Goal: Find specific page/section: Find specific page/section

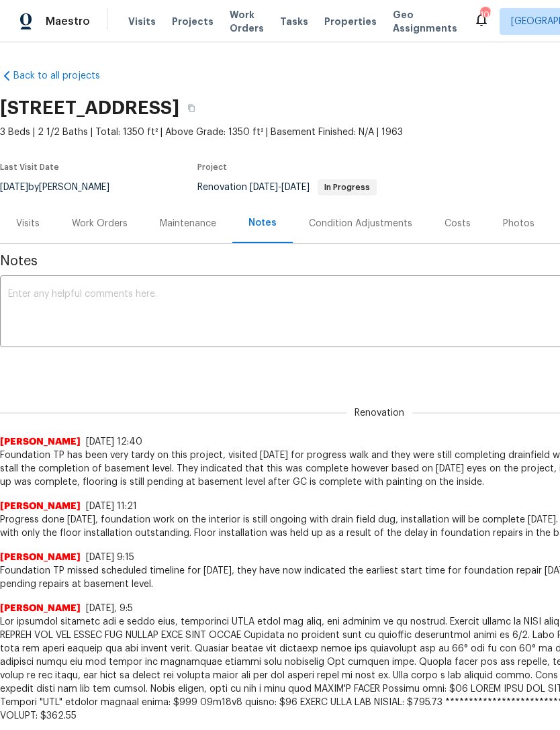
click at [38, 221] on div "Visits" at bounding box center [27, 223] width 23 height 13
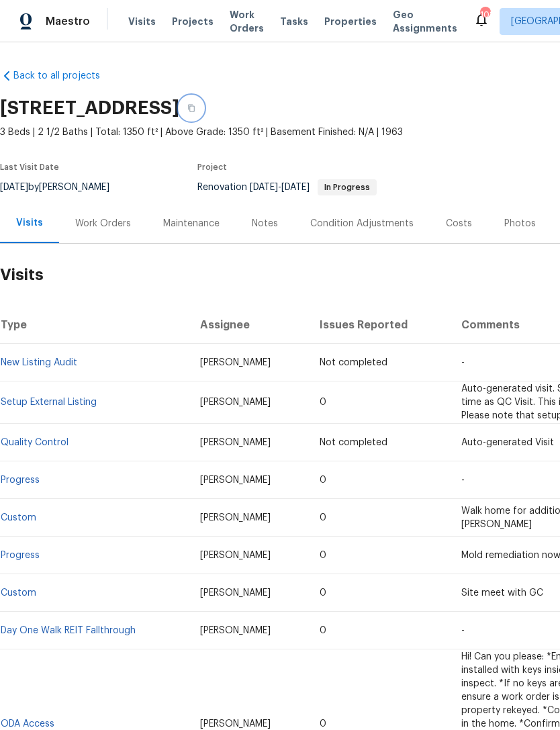
click at [203, 109] on button "button" at bounding box center [191, 108] width 24 height 24
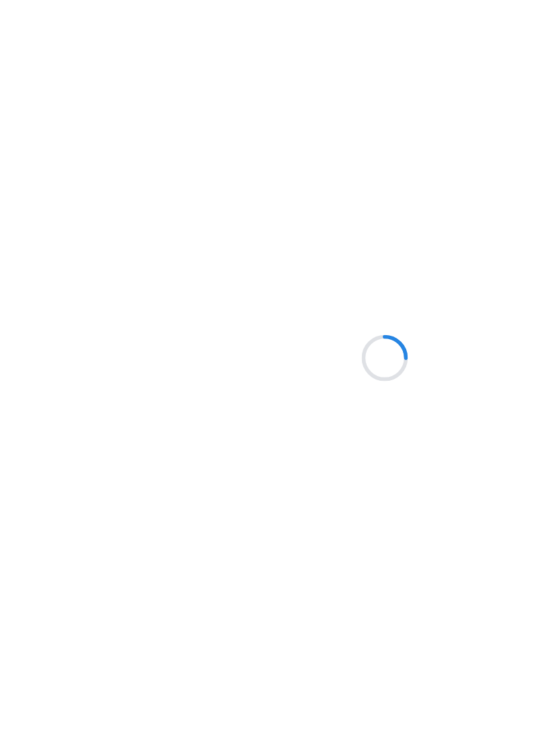
scroll to position [105, 0]
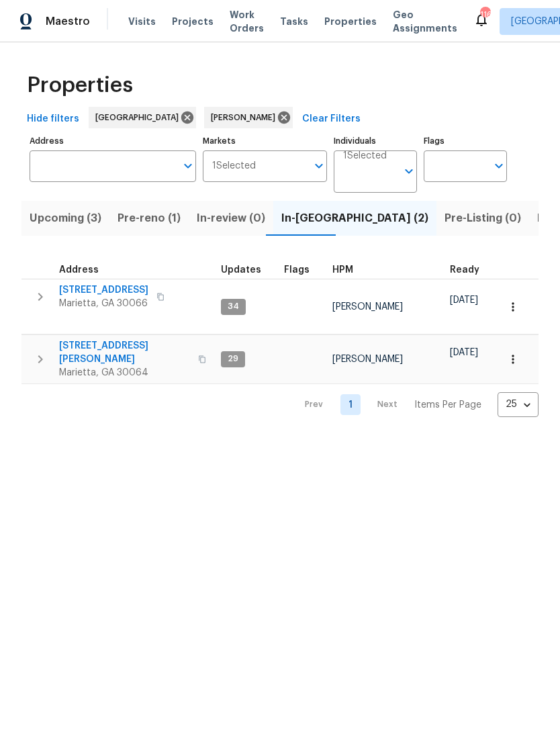
click at [529, 205] on button "Listed (12)" at bounding box center [564, 218] width 71 height 35
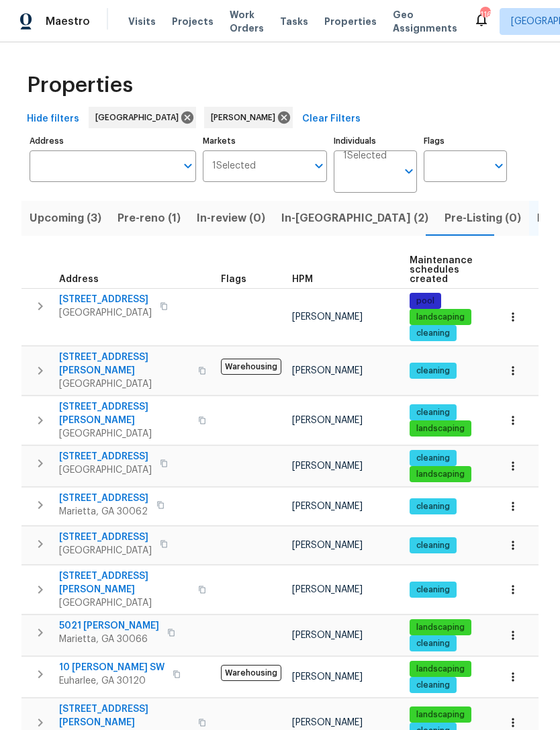
click at [126, 296] on span "4133 Rosedown Ct NW" at bounding box center [105, 299] width 93 height 13
click at [512, 324] on icon "button" at bounding box center [512, 316] width 13 height 13
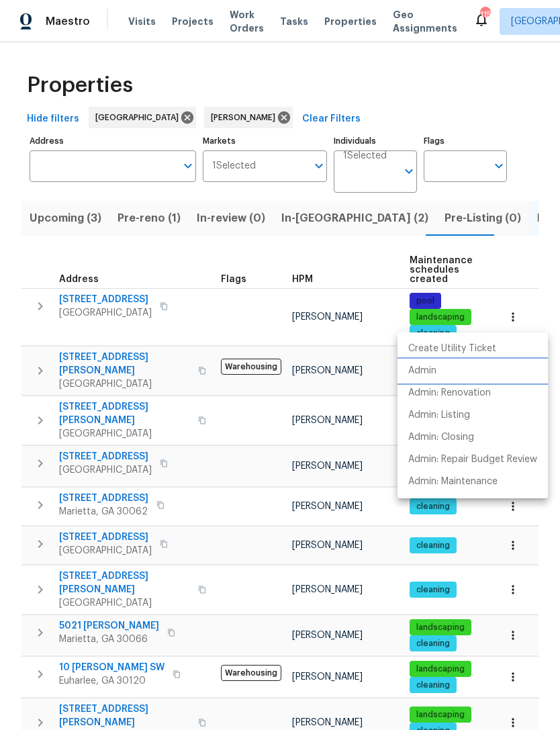
click at [444, 377] on li "Admin" at bounding box center [472, 371] width 150 height 22
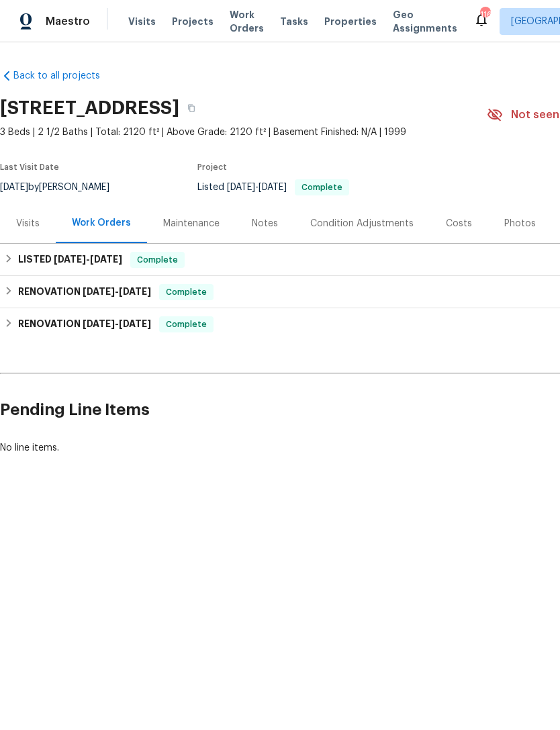
click at [17, 229] on div "Visits" at bounding box center [27, 223] width 23 height 13
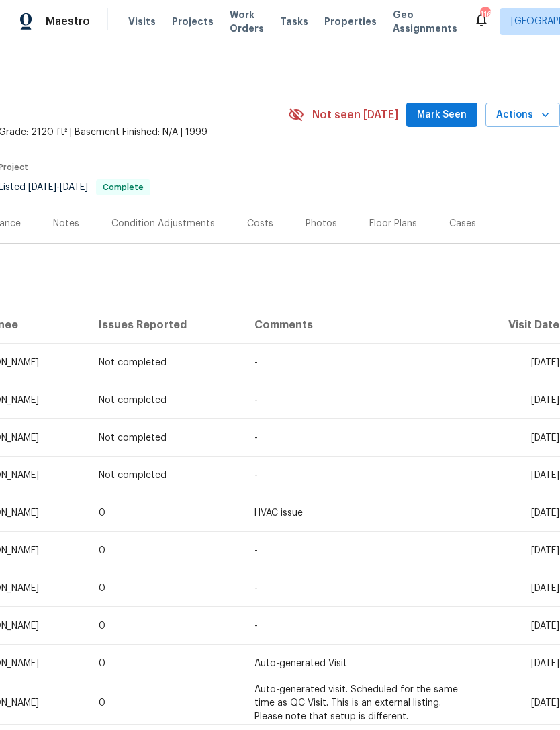
scroll to position [0, 199]
click at [431, 126] on button "Mark Seen" at bounding box center [441, 115] width 71 height 25
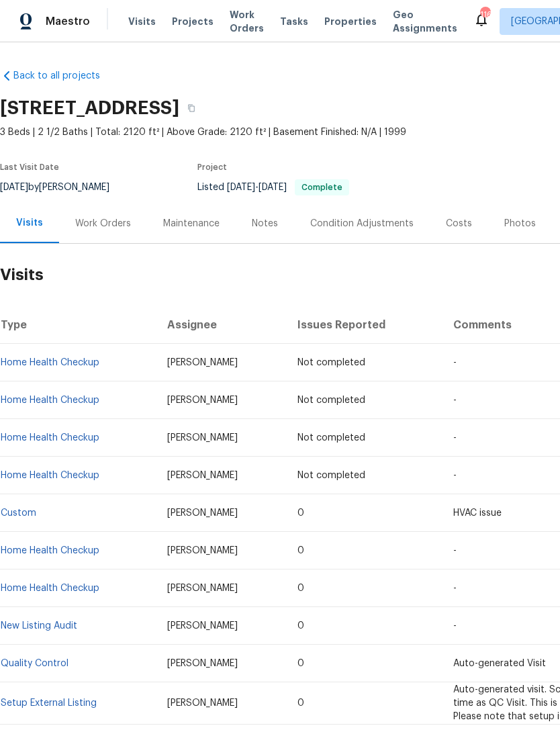
scroll to position [0, 0]
click at [203, 107] on button "button" at bounding box center [191, 108] width 24 height 24
